Goal: Task Accomplishment & Management: Complete application form

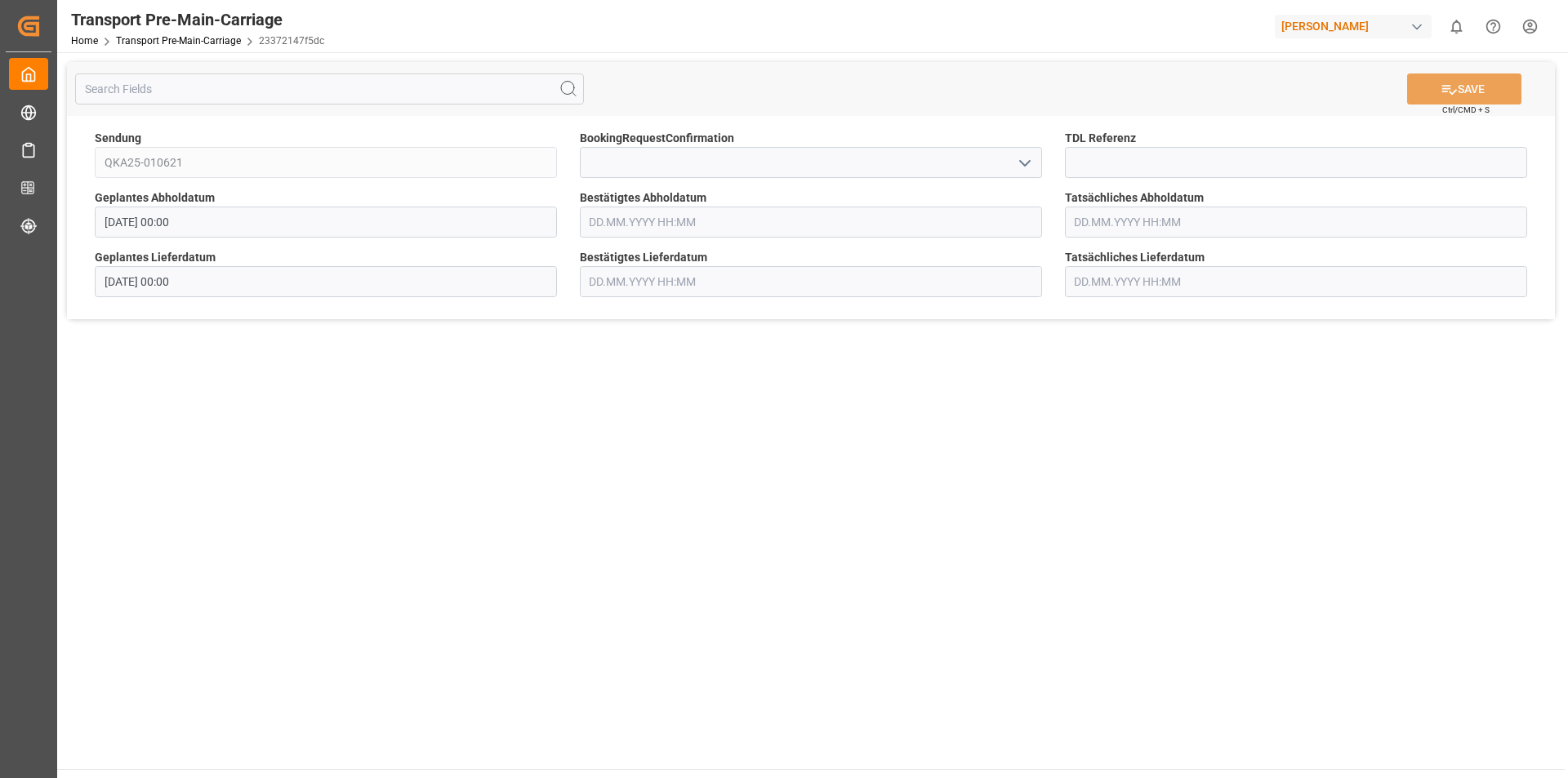
click at [1028, 167] on icon "open menu" at bounding box center [1025, 164] width 20 height 20
click at [780, 199] on div "Yes" at bounding box center [811, 198] width 461 height 36
type input "Yes"
click at [1480, 76] on button "SAVE" at bounding box center [1464, 89] width 115 height 31
click at [1030, 169] on icon "open menu" at bounding box center [1025, 164] width 20 height 20
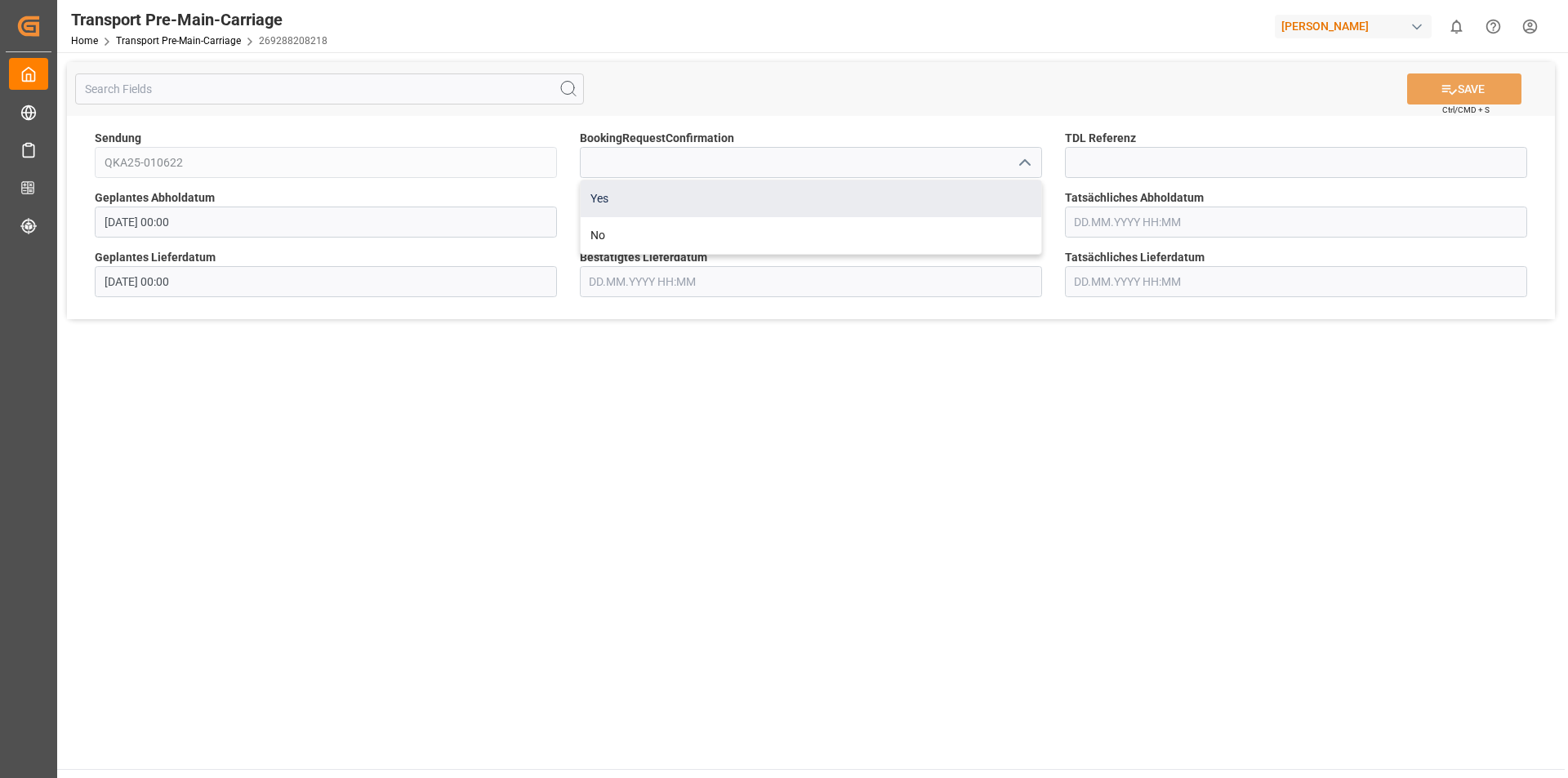
click at [866, 193] on div "Yes" at bounding box center [811, 198] width 461 height 36
type input "Yes"
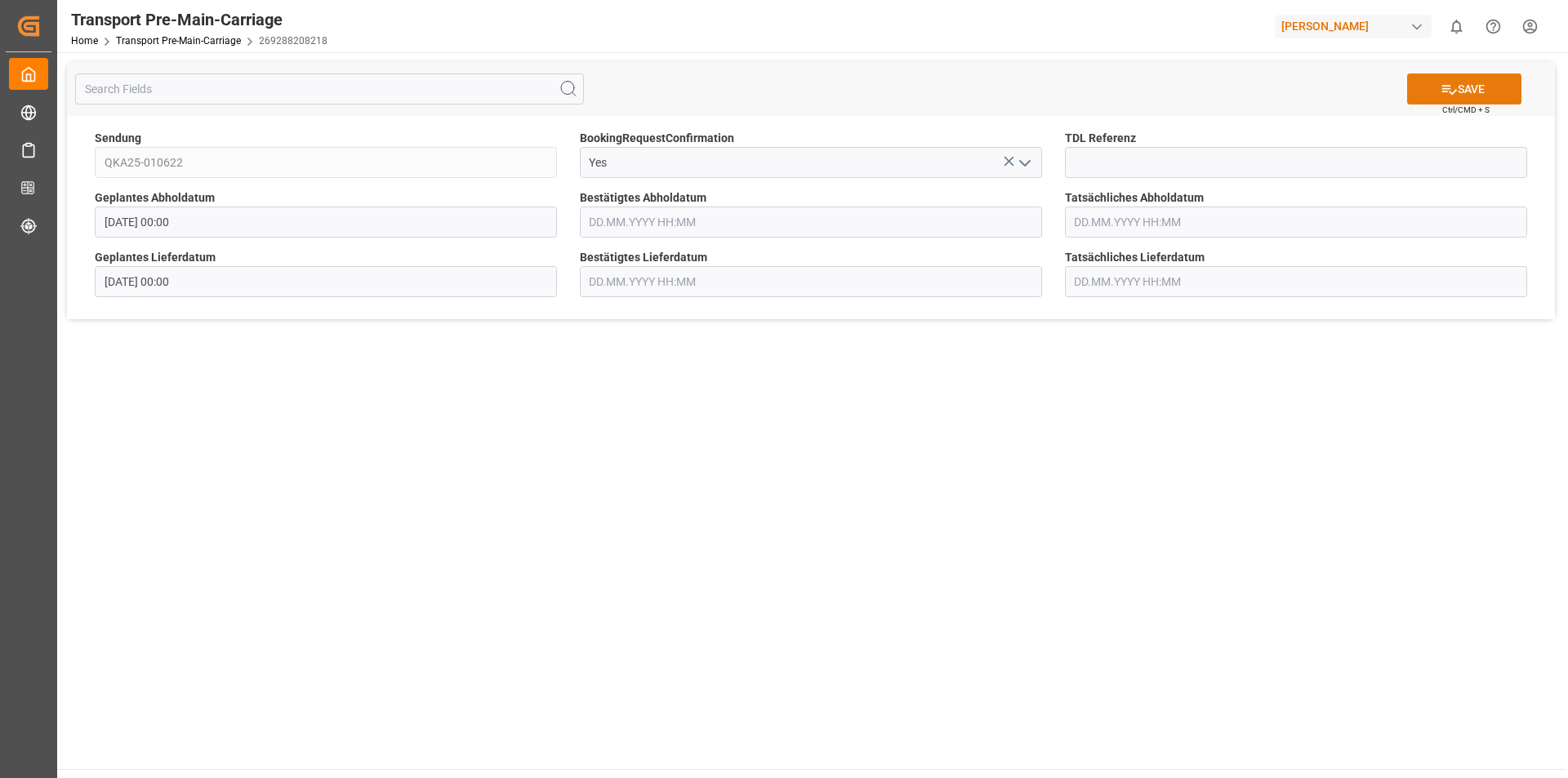
click at [1469, 90] on button "SAVE" at bounding box center [1464, 89] width 115 height 31
click at [878, 171] on input at bounding box center [810, 163] width 462 height 31
click at [1015, 161] on icon "open menu" at bounding box center [1025, 164] width 20 height 20
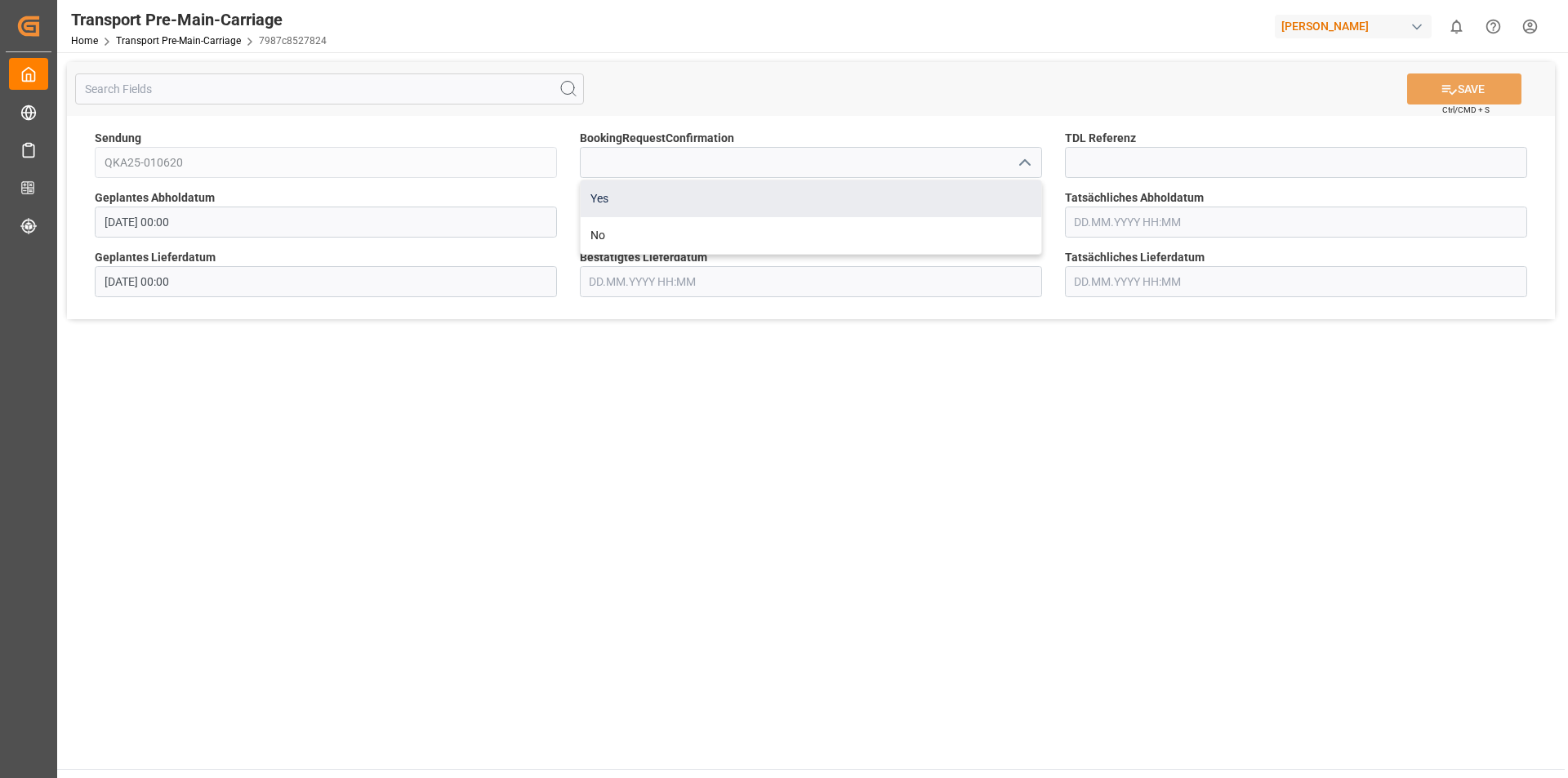
click at [915, 188] on div "Yes" at bounding box center [811, 198] width 461 height 36
type input "Yes"
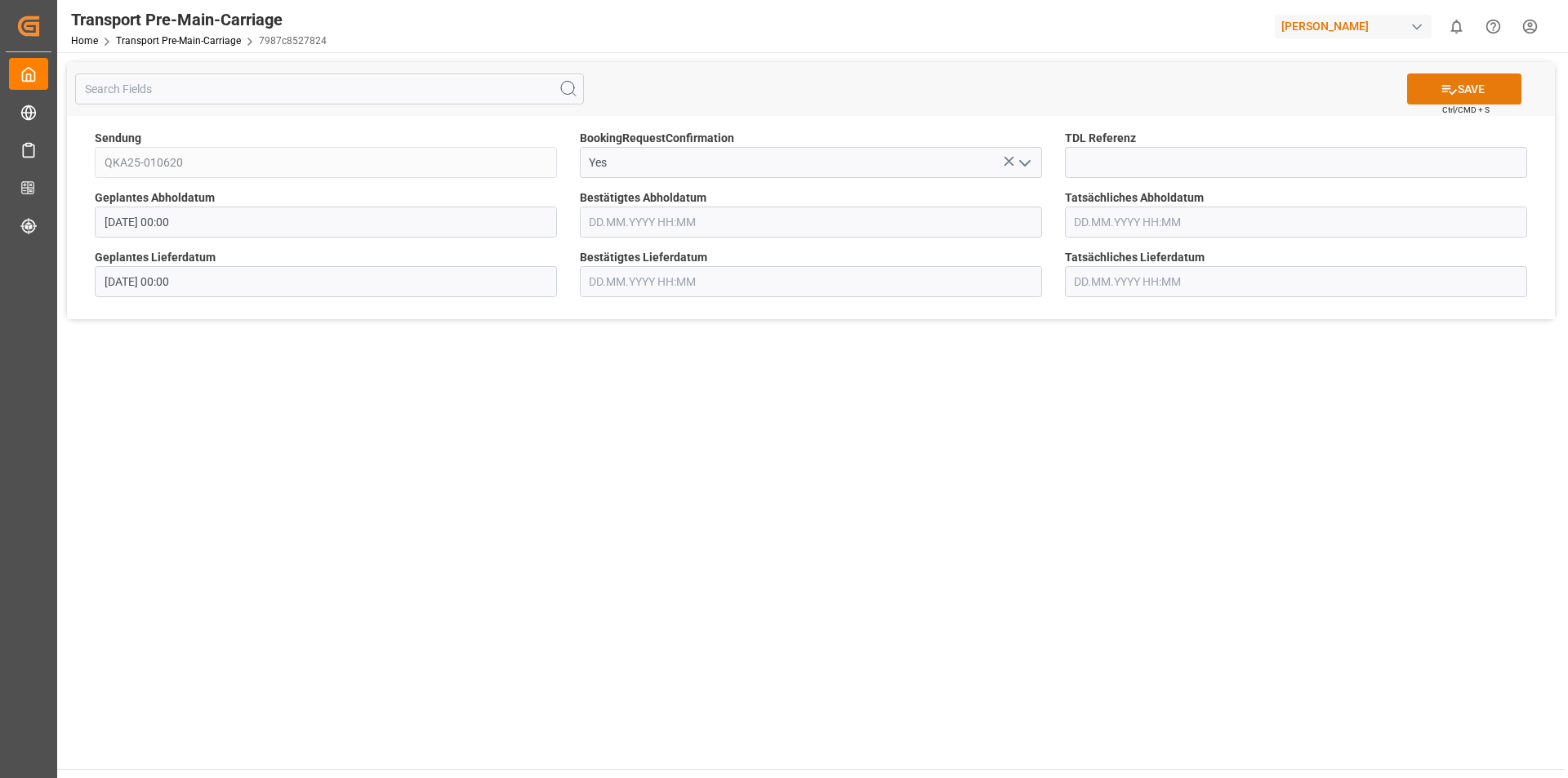
click at [1467, 90] on button "SAVE" at bounding box center [1464, 89] width 115 height 31
